Goal: Transaction & Acquisition: Purchase product/service

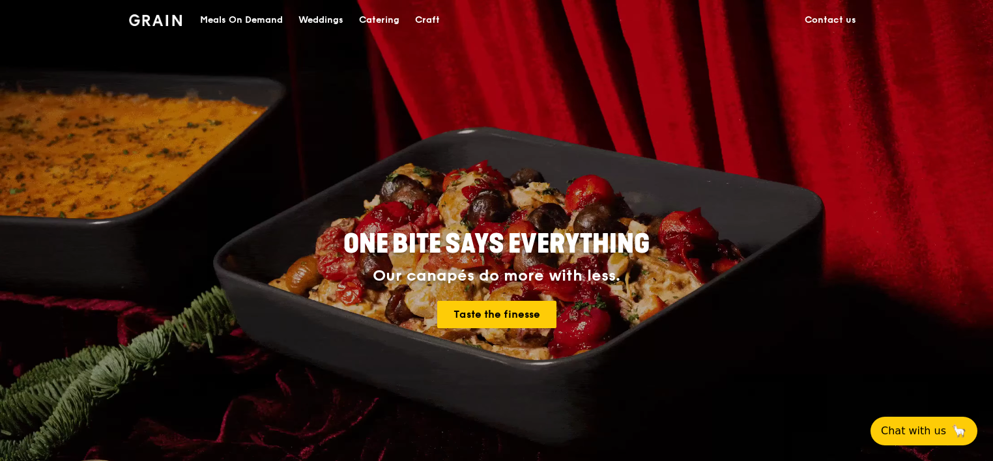
click at [257, 16] on div "Meals On Demand" at bounding box center [241, 20] width 83 height 39
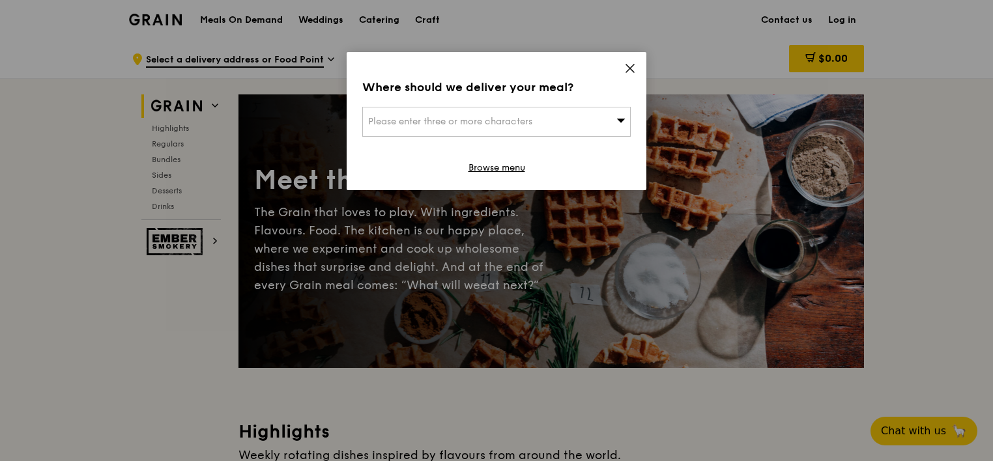
click at [599, 115] on div "Please enter three or more characters" at bounding box center [496, 122] width 268 height 30
type input "sgx centre"
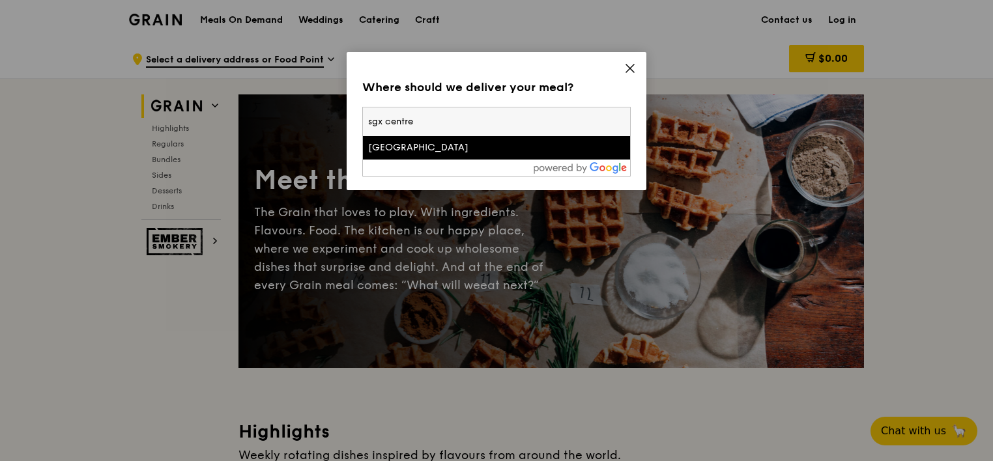
click at [459, 148] on div "[GEOGRAPHIC_DATA]" at bounding box center [464, 147] width 193 height 13
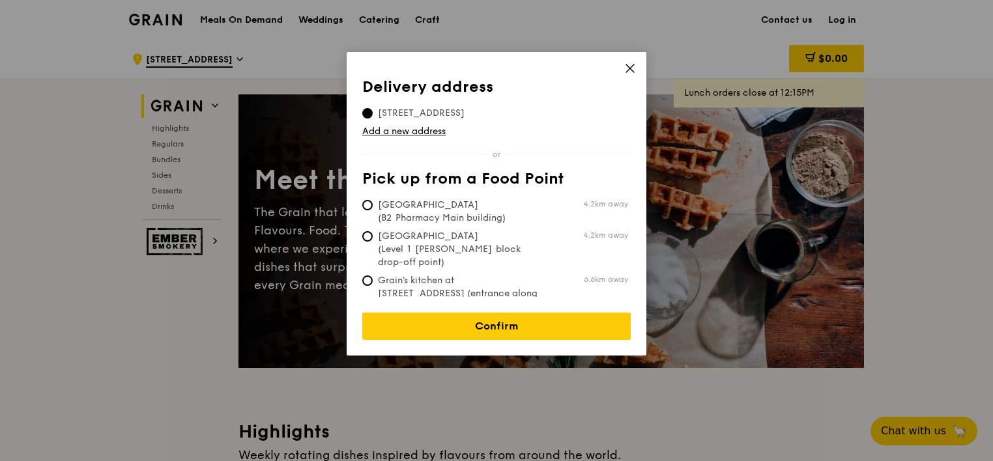
scroll to position [65, 0]
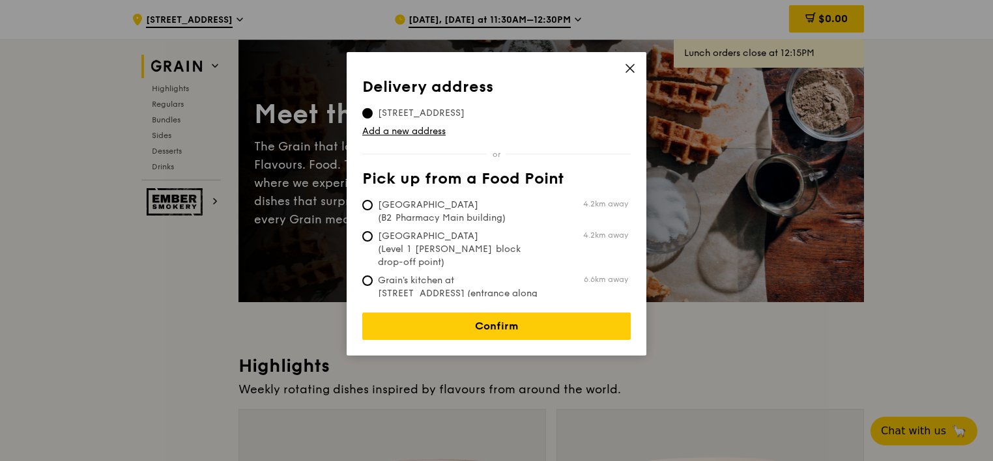
click at [627, 70] on icon at bounding box center [630, 69] width 12 height 12
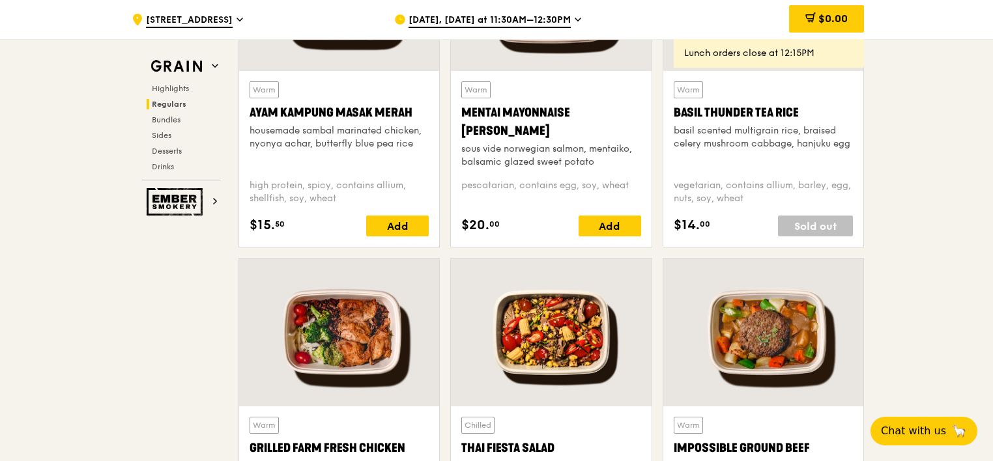
scroll to position [1303, 0]
